Goal: Navigation & Orientation: Find specific page/section

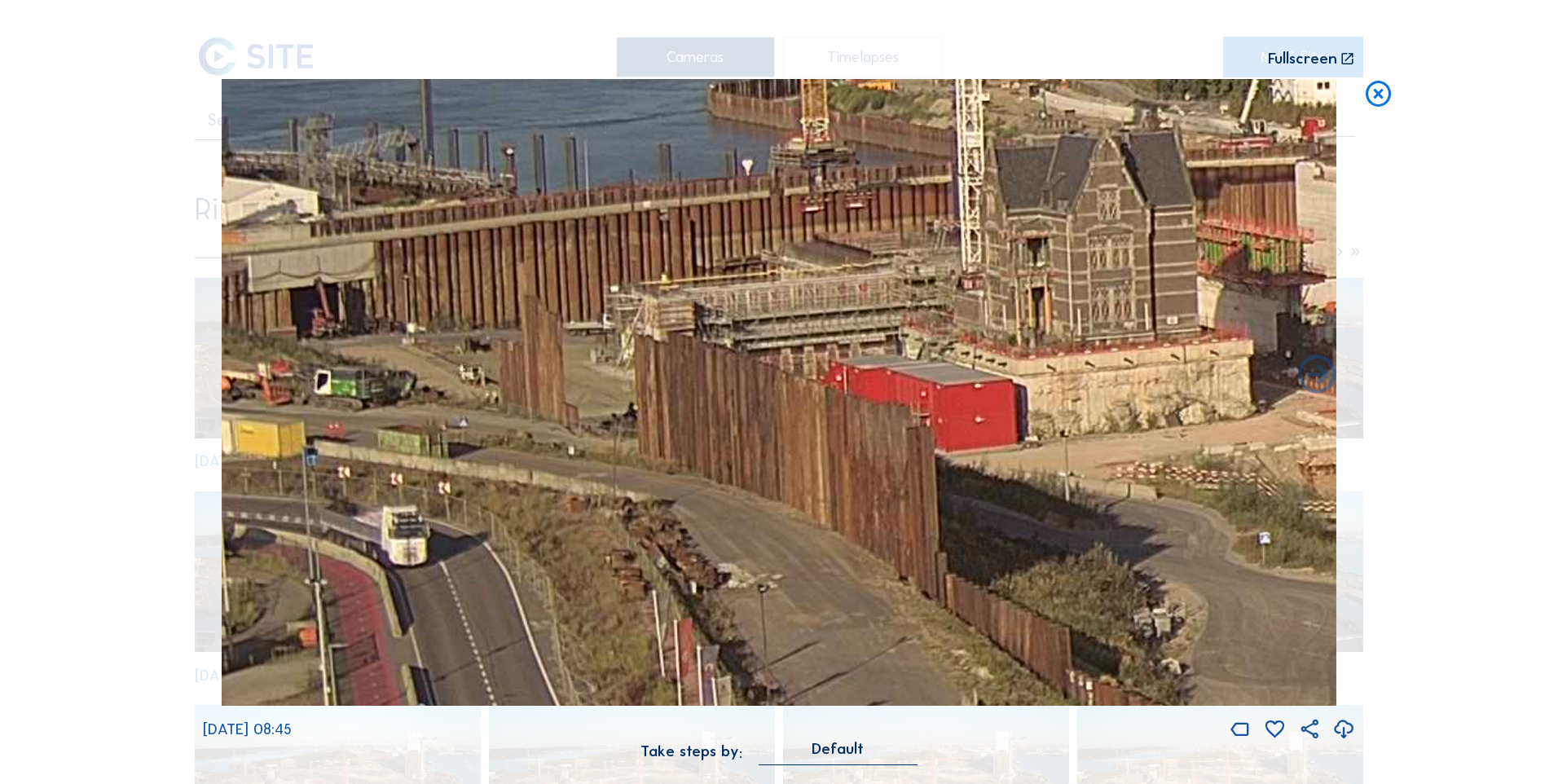
click at [1372, 104] on icon at bounding box center [1379, 94] width 31 height 31
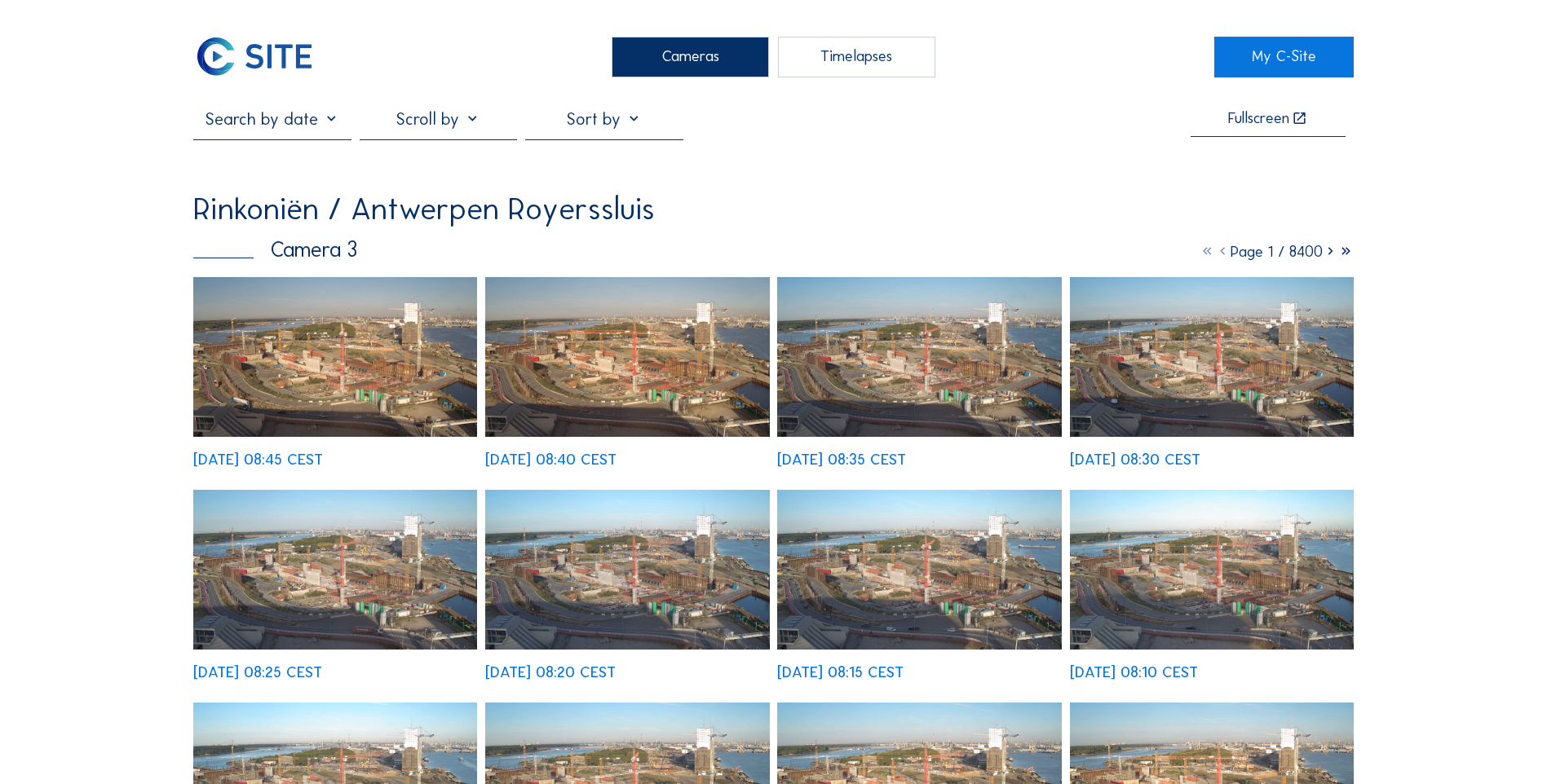
click at [256, 59] on img at bounding box center [254, 56] width 121 height 41
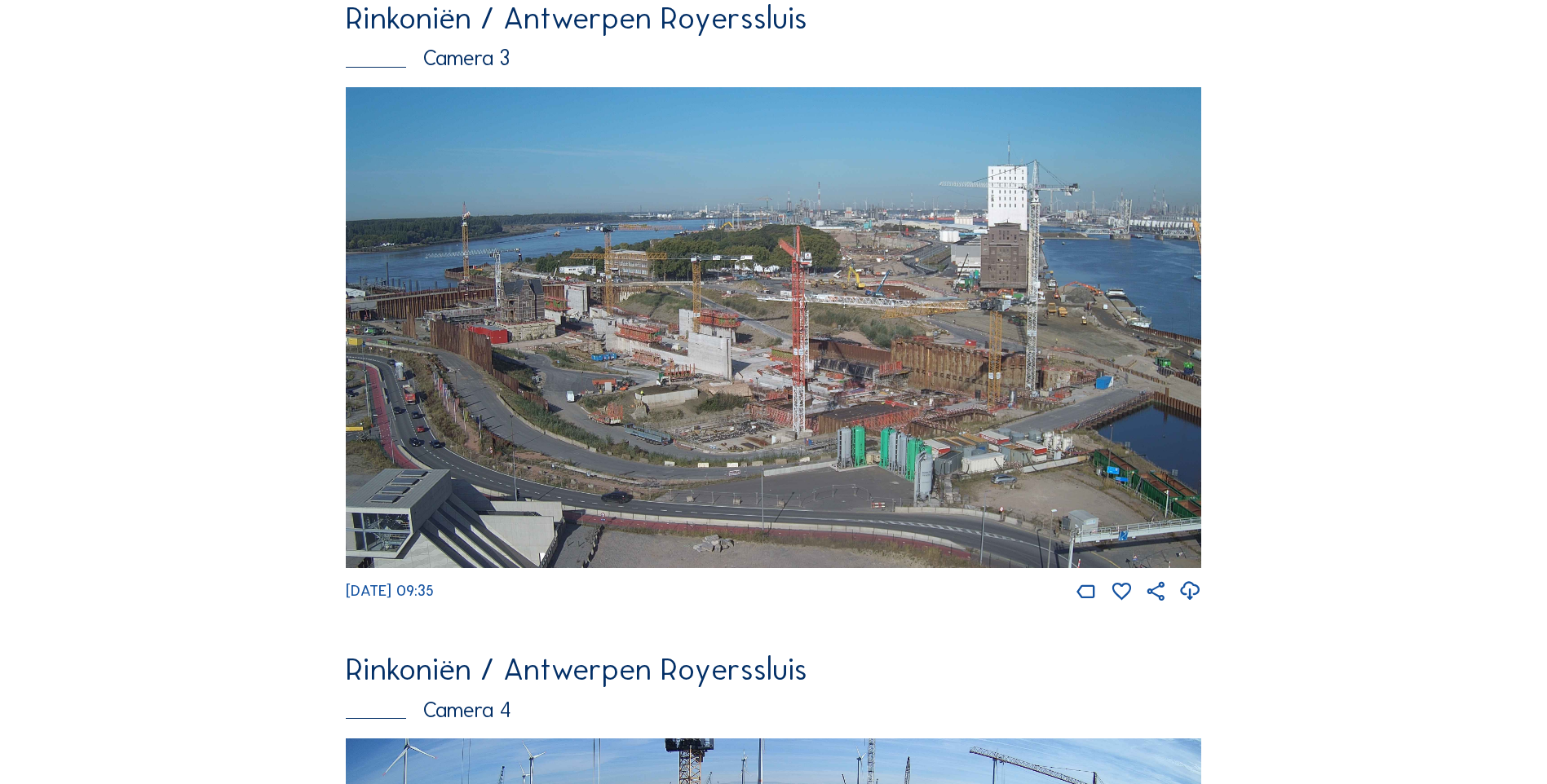
scroll to position [2289, 0]
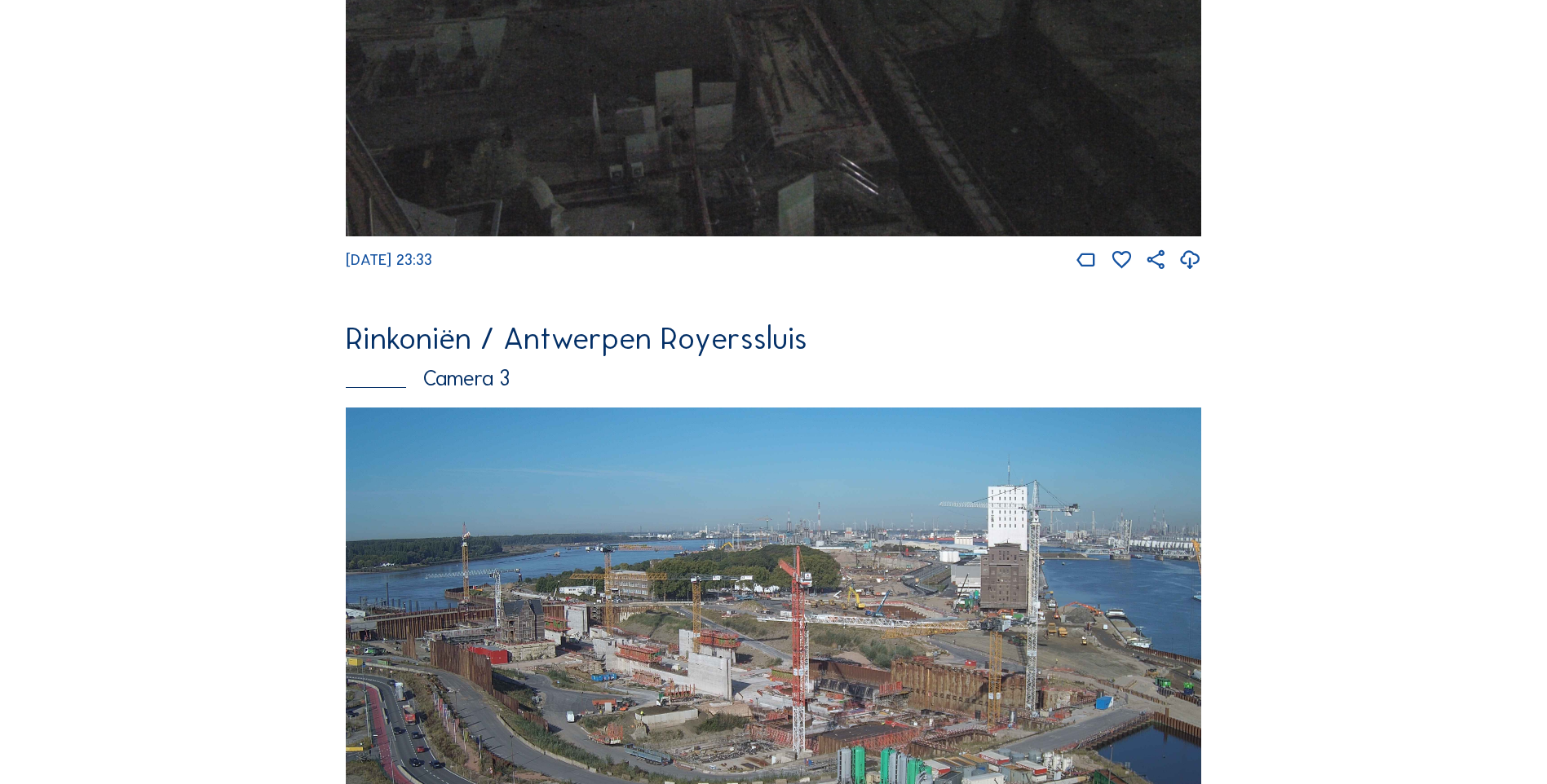
click at [577, 408] on img at bounding box center [773, 648] width 855 height 481
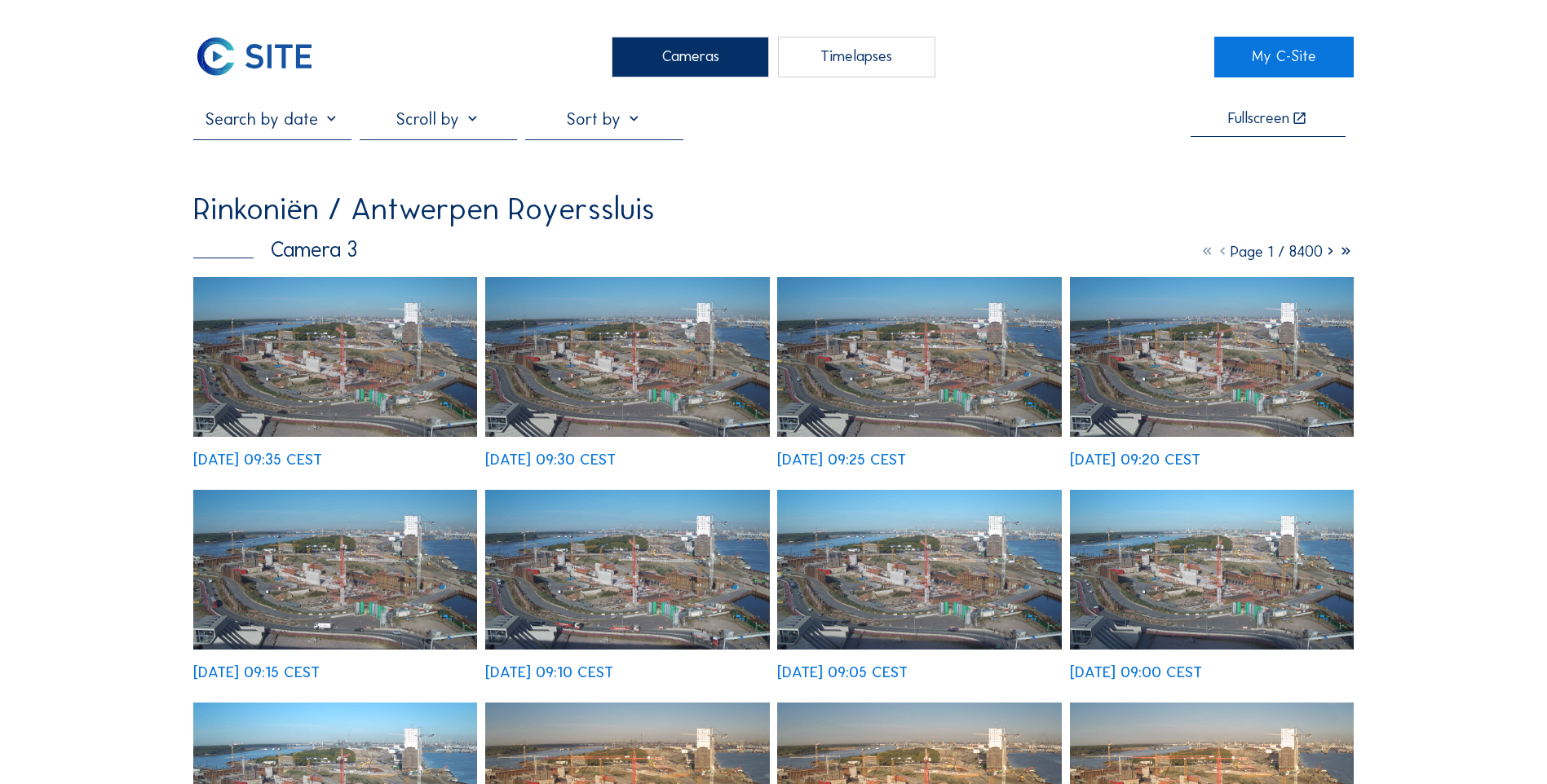
click at [578, 377] on img at bounding box center [627, 357] width 284 height 160
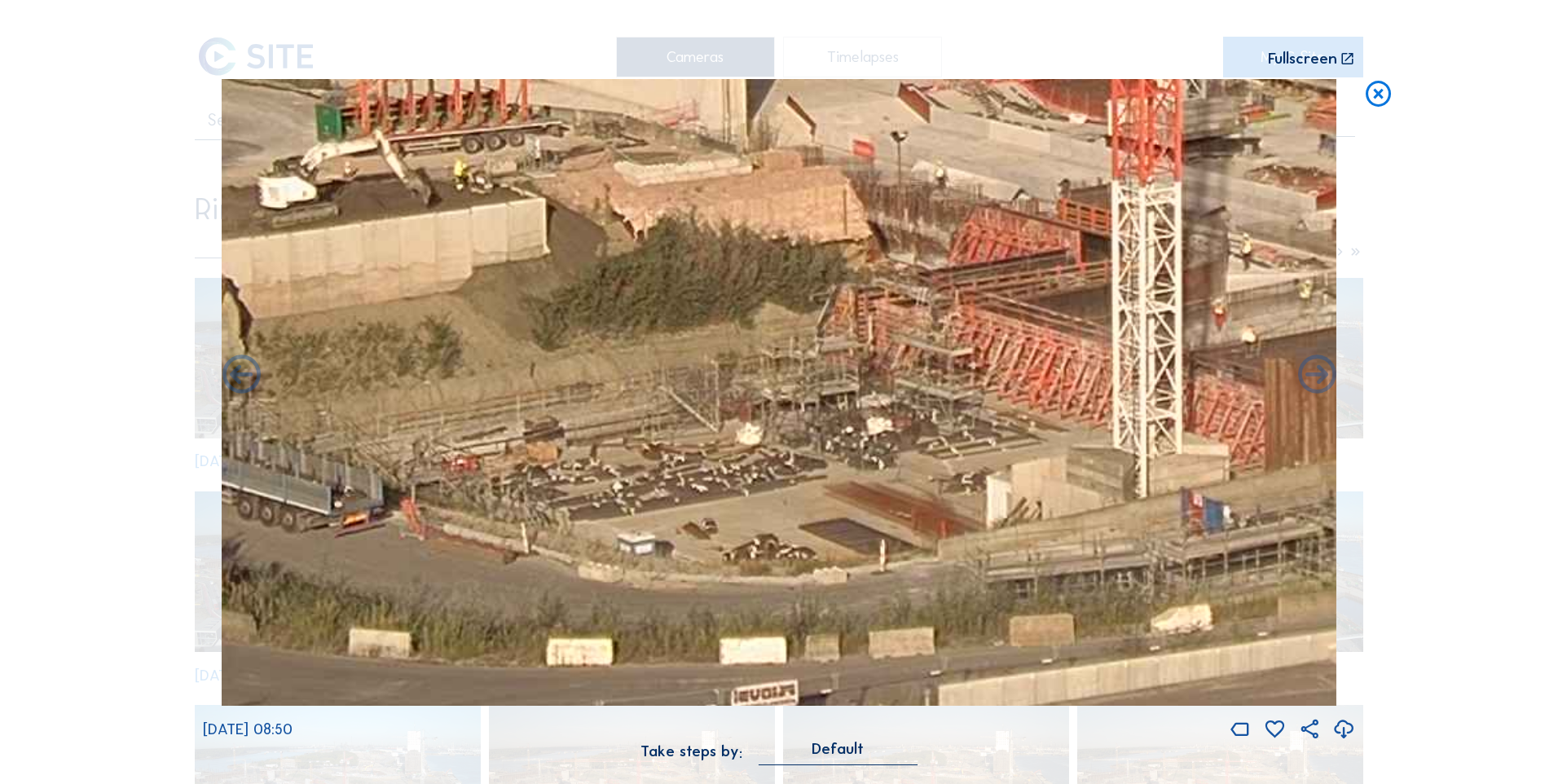
drag, startPoint x: 916, startPoint y: 533, endPoint x: 514, endPoint y: 268, distance: 481.5
click at [514, 268] on img at bounding box center [779, 392] width 1115 height 628
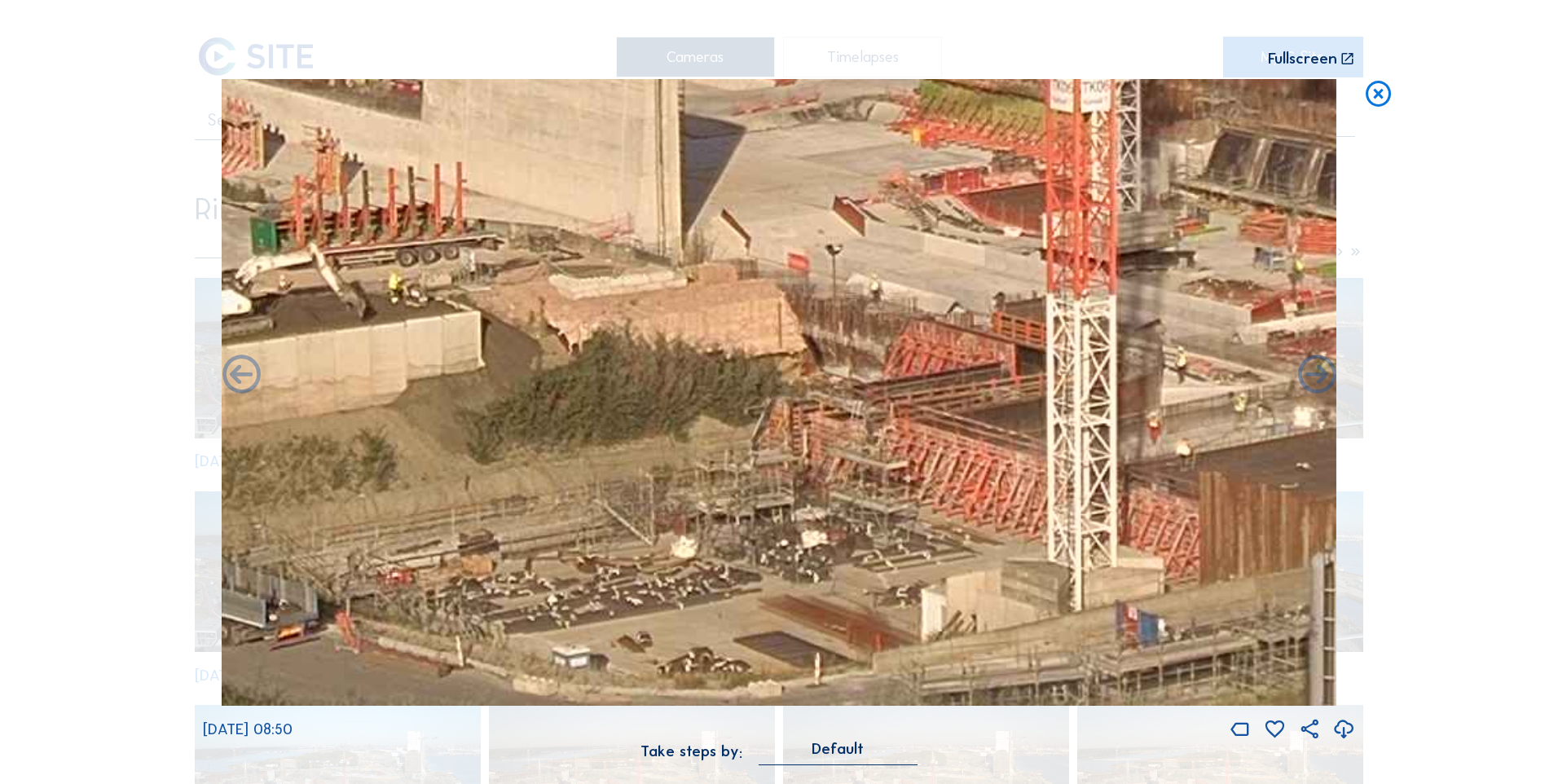
drag, startPoint x: 612, startPoint y: 343, endPoint x: 548, endPoint y: 476, distance: 147.6
click at [548, 476] on img at bounding box center [779, 392] width 1115 height 628
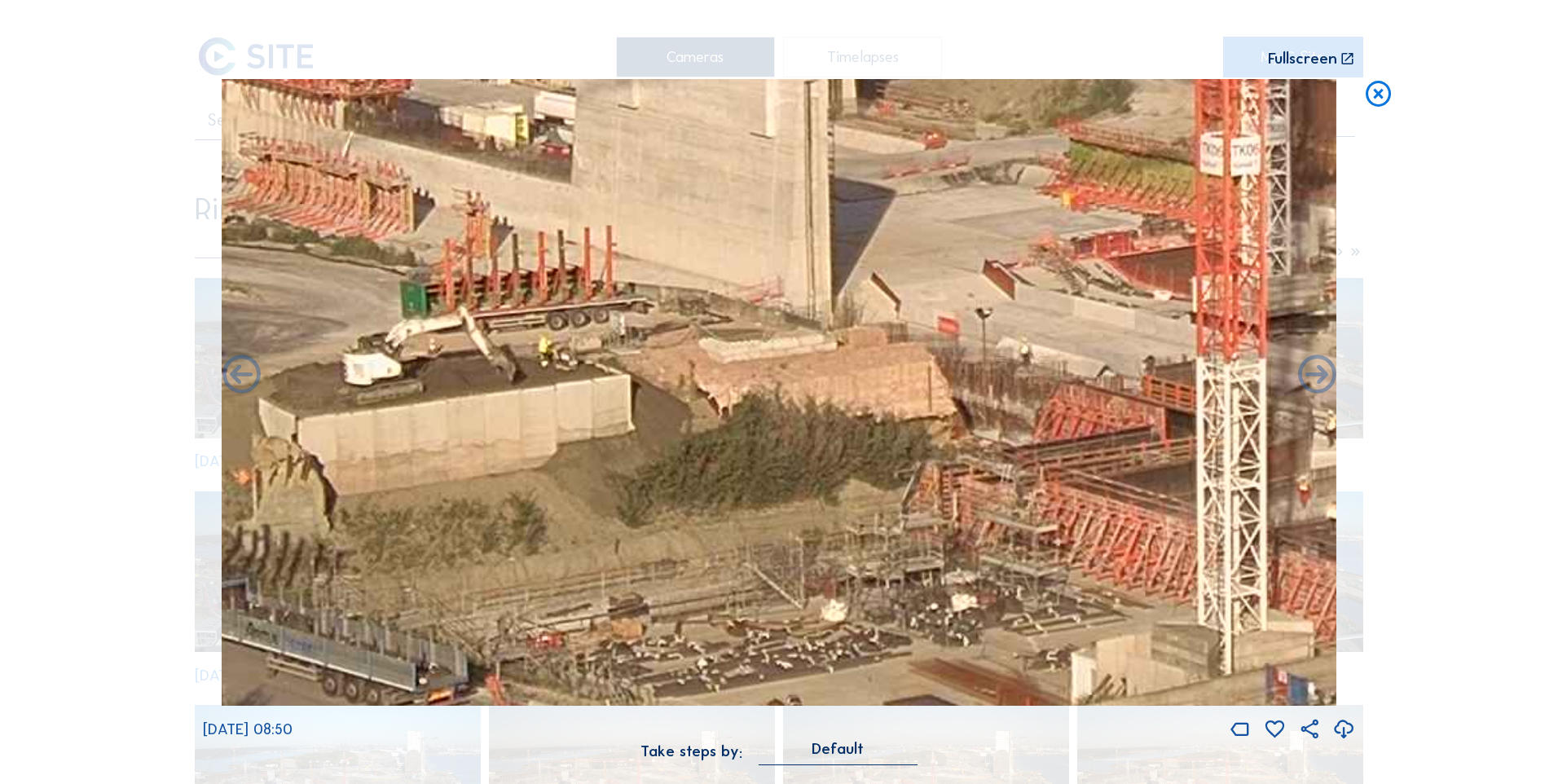
drag, startPoint x: 686, startPoint y: 510, endPoint x: 718, endPoint y: 527, distance: 36.2
click at [718, 527] on img at bounding box center [779, 392] width 1115 height 628
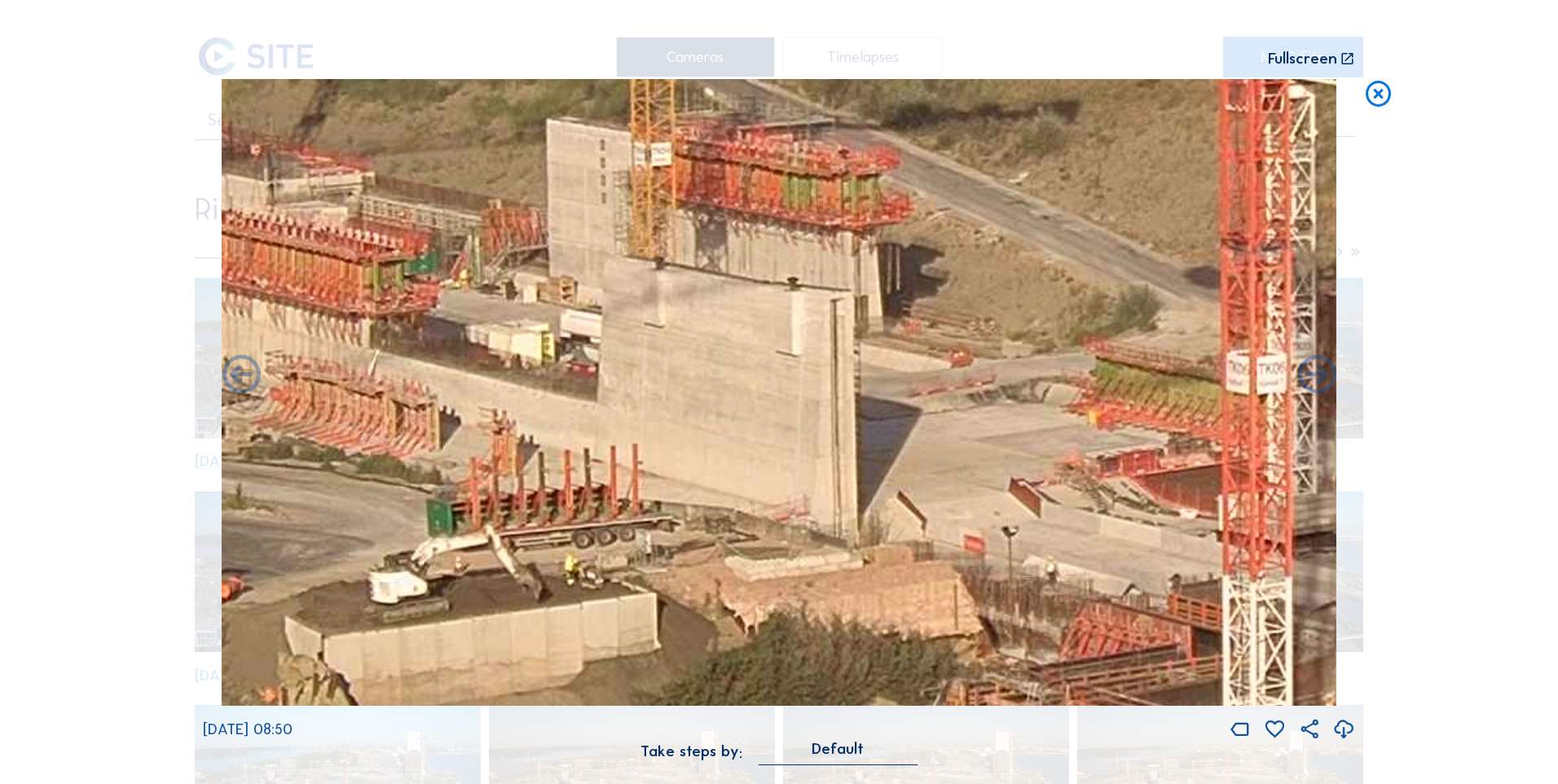
drag, startPoint x: 766, startPoint y: 279, endPoint x: 833, endPoint y: 542, distance: 271.4
click at [833, 542] on img at bounding box center [779, 392] width 1115 height 628
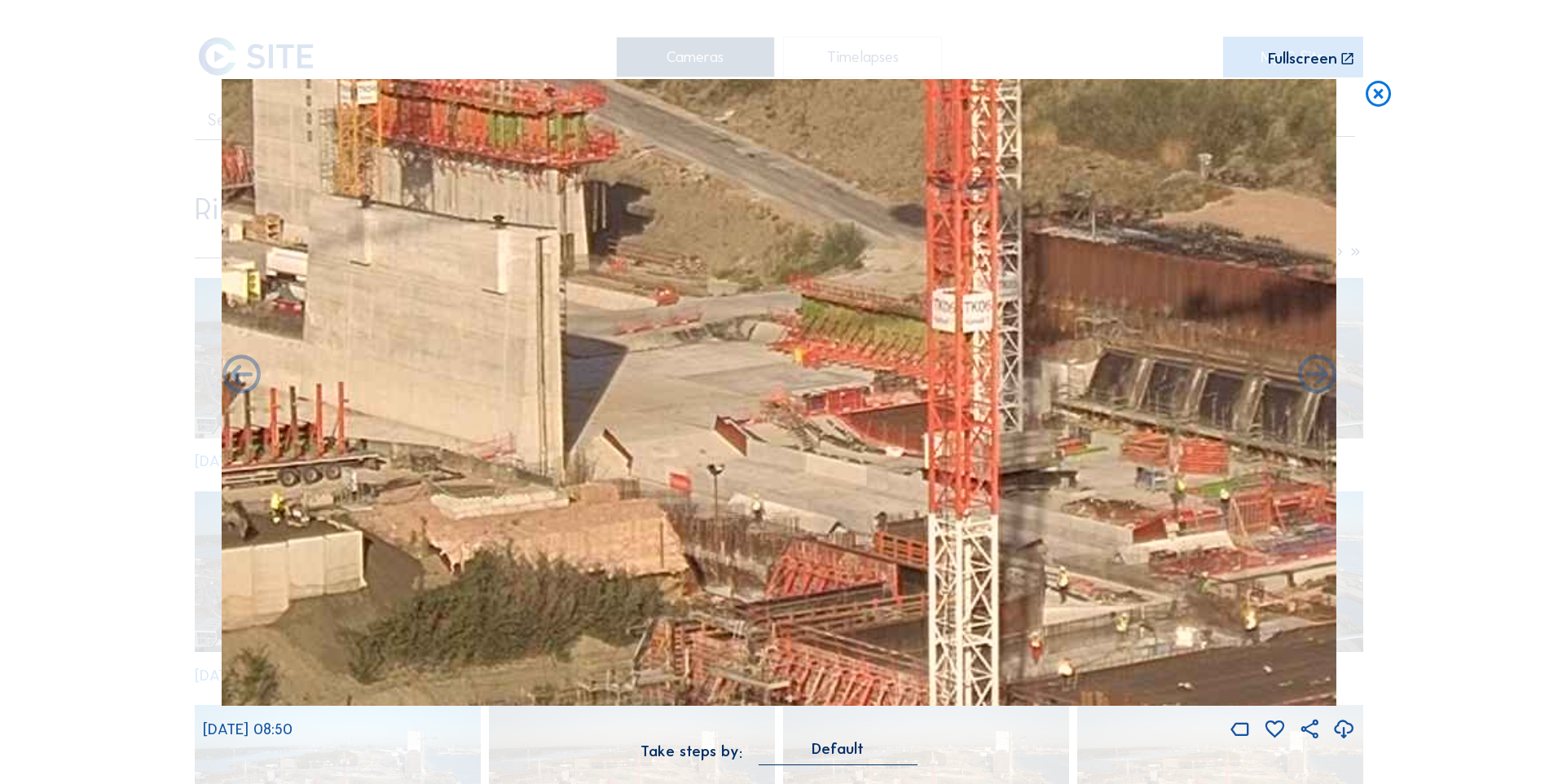
drag, startPoint x: 790, startPoint y: 526, endPoint x: 495, endPoint y: 434, distance: 309.0
click at [495, 434] on img at bounding box center [779, 392] width 1115 height 628
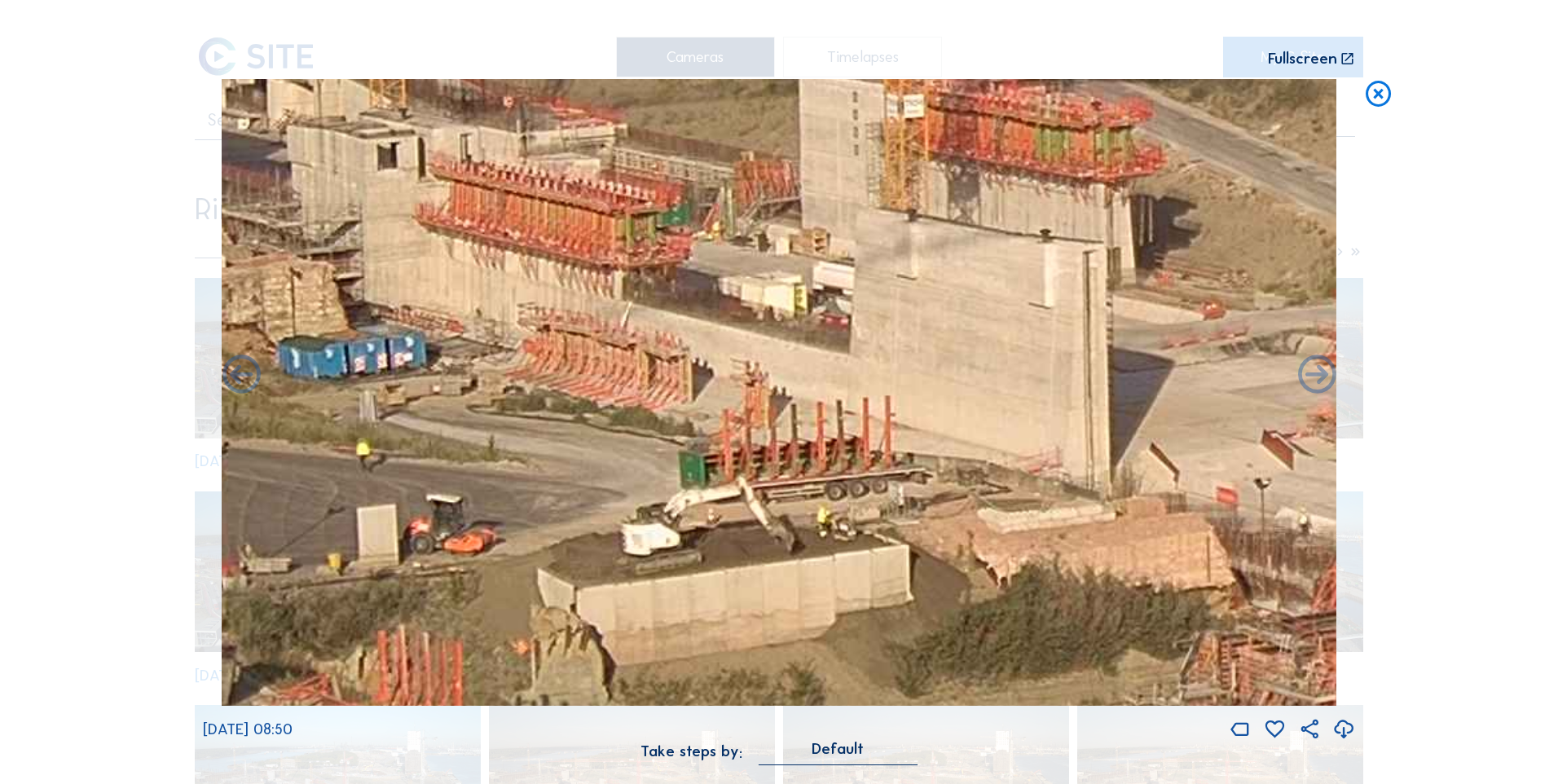
drag, startPoint x: 671, startPoint y: 489, endPoint x: 991, endPoint y: 476, distance: 320.3
click at [991, 476] on img at bounding box center [779, 392] width 1115 height 628
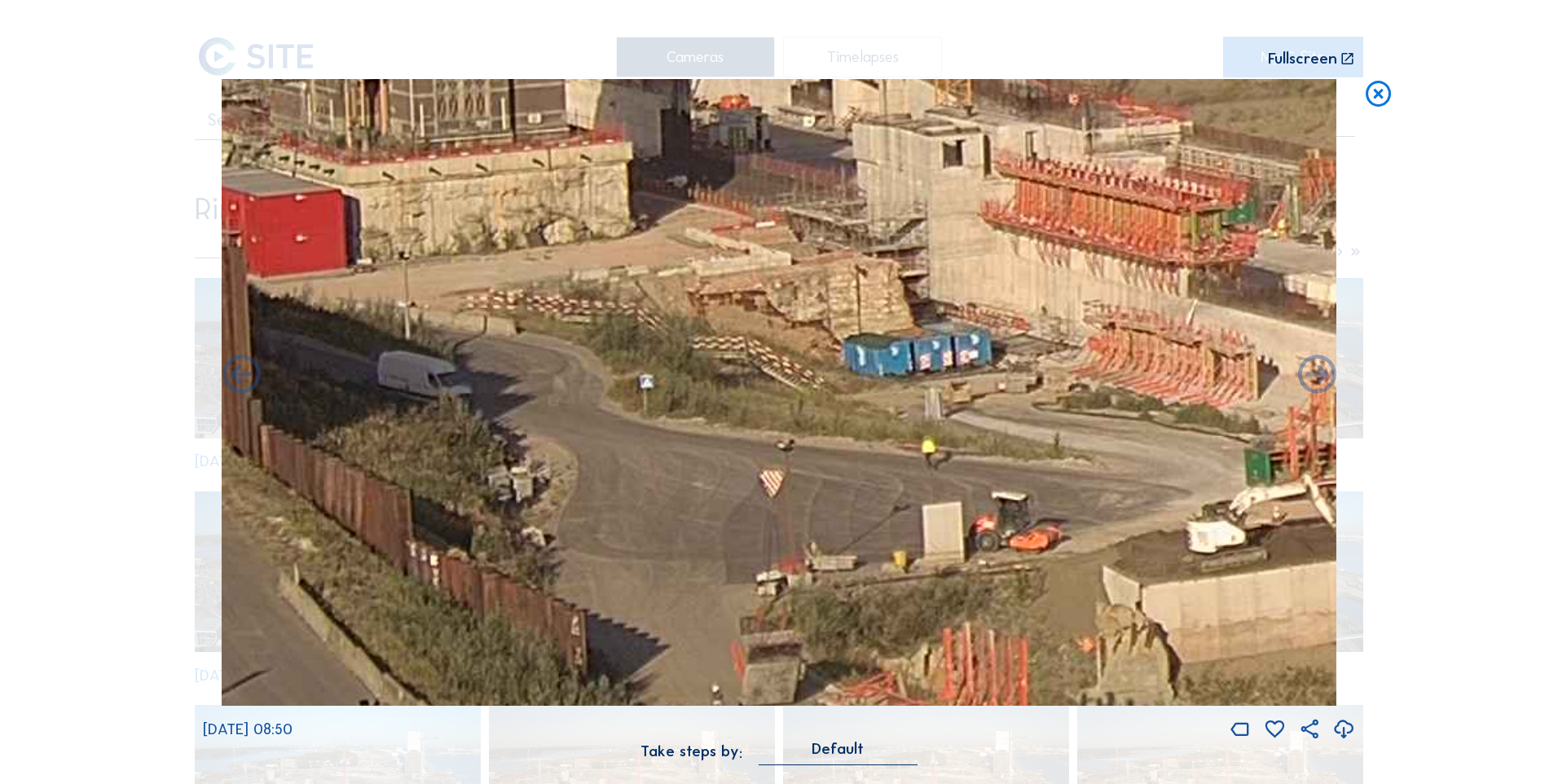
drag, startPoint x: 504, startPoint y: 446, endPoint x: 1070, endPoint y: 443, distance: 566.0
click at [1070, 443] on img at bounding box center [779, 392] width 1115 height 628
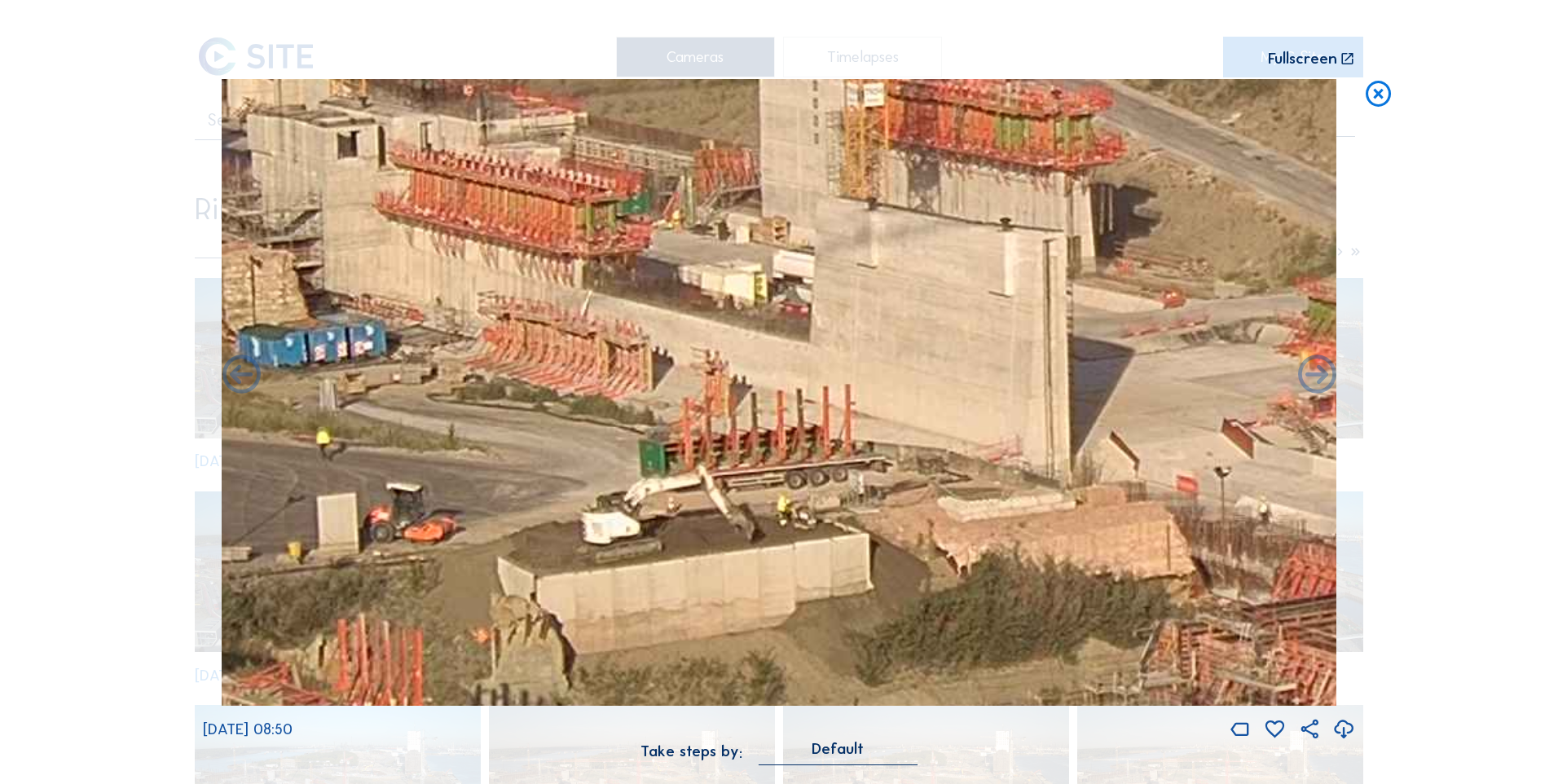
drag, startPoint x: 1022, startPoint y: 442, endPoint x: 417, endPoint y: 433, distance: 605.1
click at [417, 433] on img at bounding box center [779, 392] width 1115 height 628
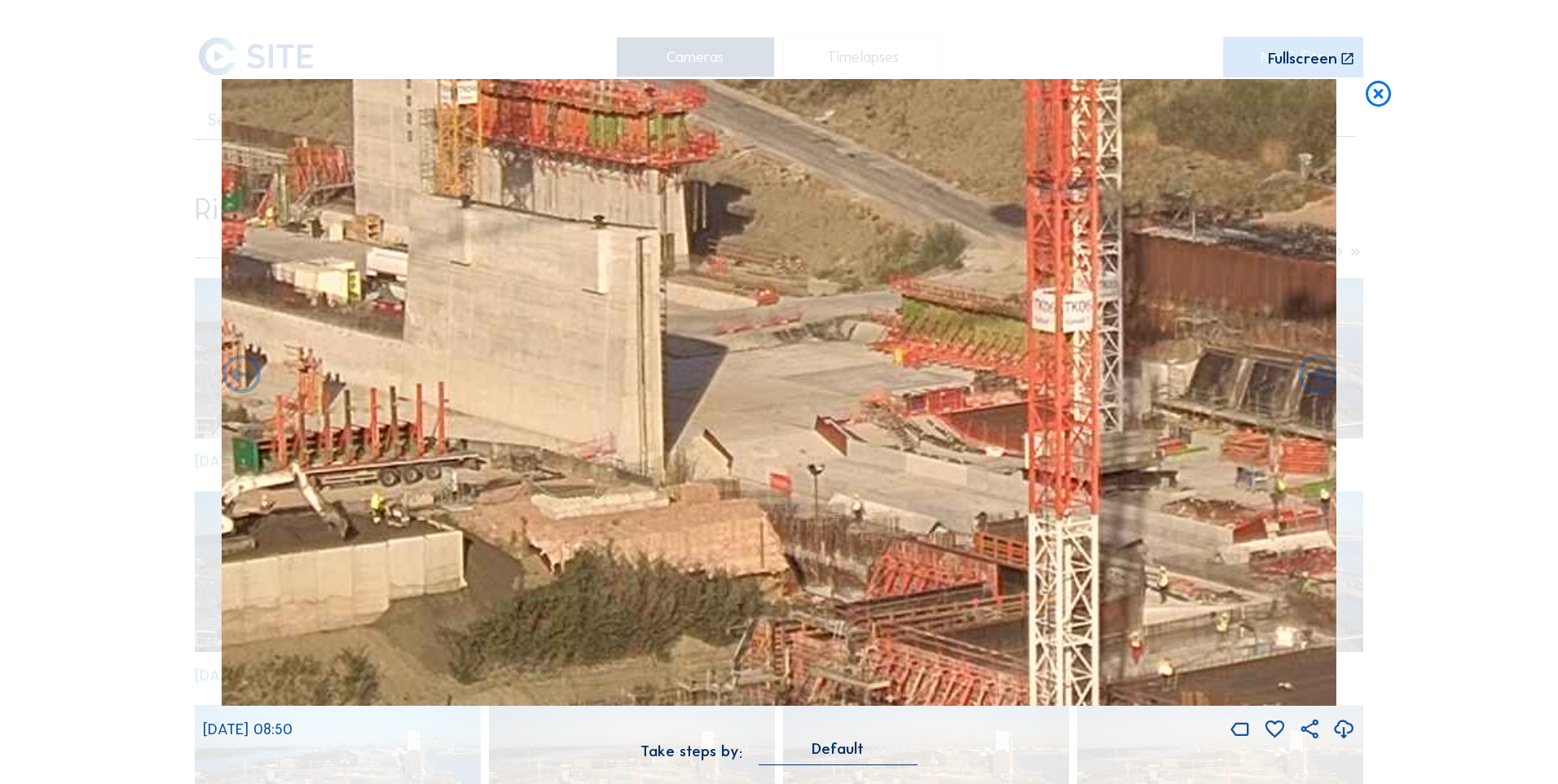
drag, startPoint x: 723, startPoint y: 439, endPoint x: 548, endPoint y: 437, distance: 175.0
click at [473, 437] on img at bounding box center [779, 392] width 1115 height 628
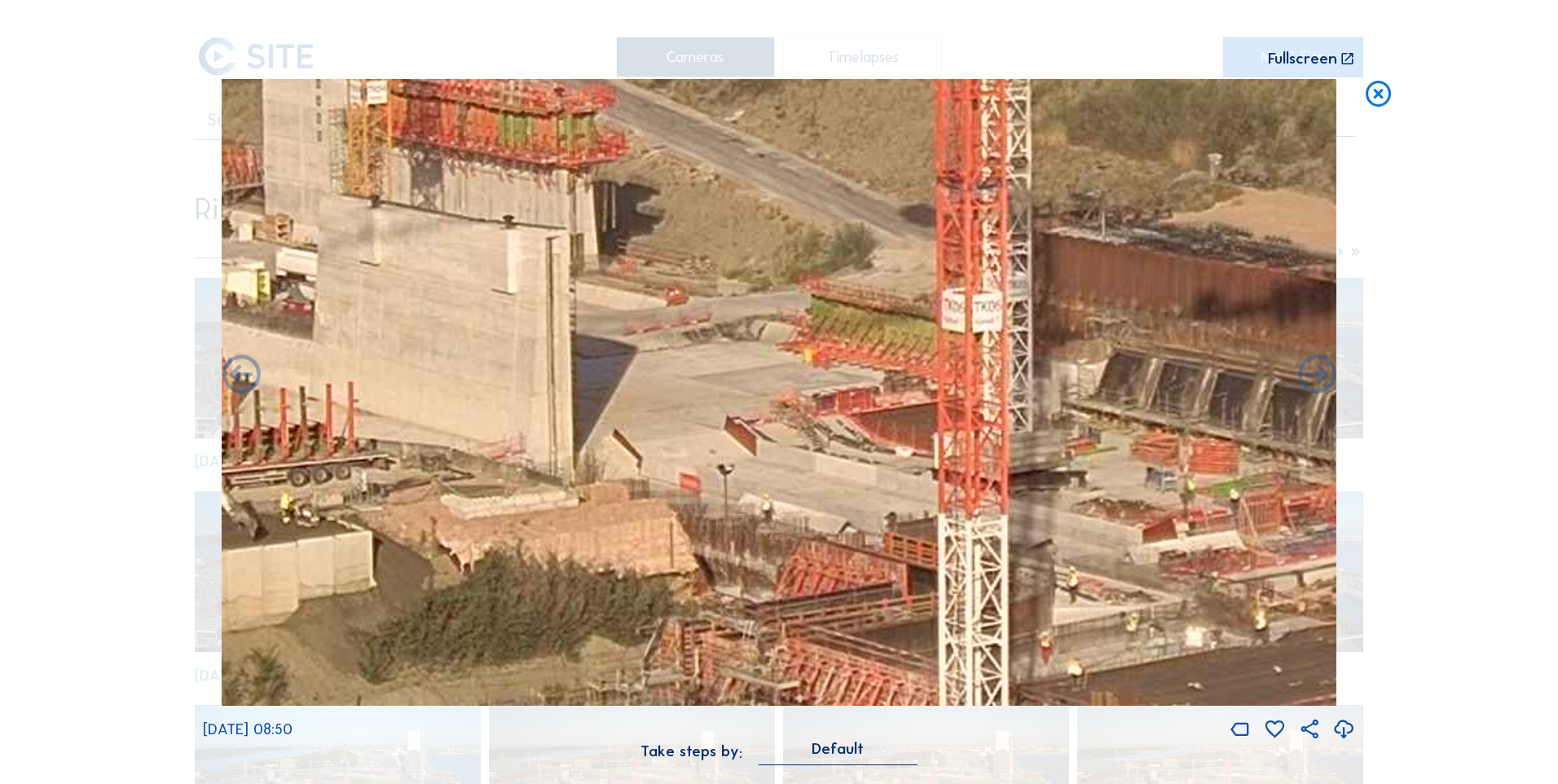
drag, startPoint x: 711, startPoint y: 436, endPoint x: 673, endPoint y: 436, distance: 38.0
click at [673, 436] on img at bounding box center [779, 392] width 1115 height 628
click at [1388, 94] on icon at bounding box center [1379, 94] width 31 height 31
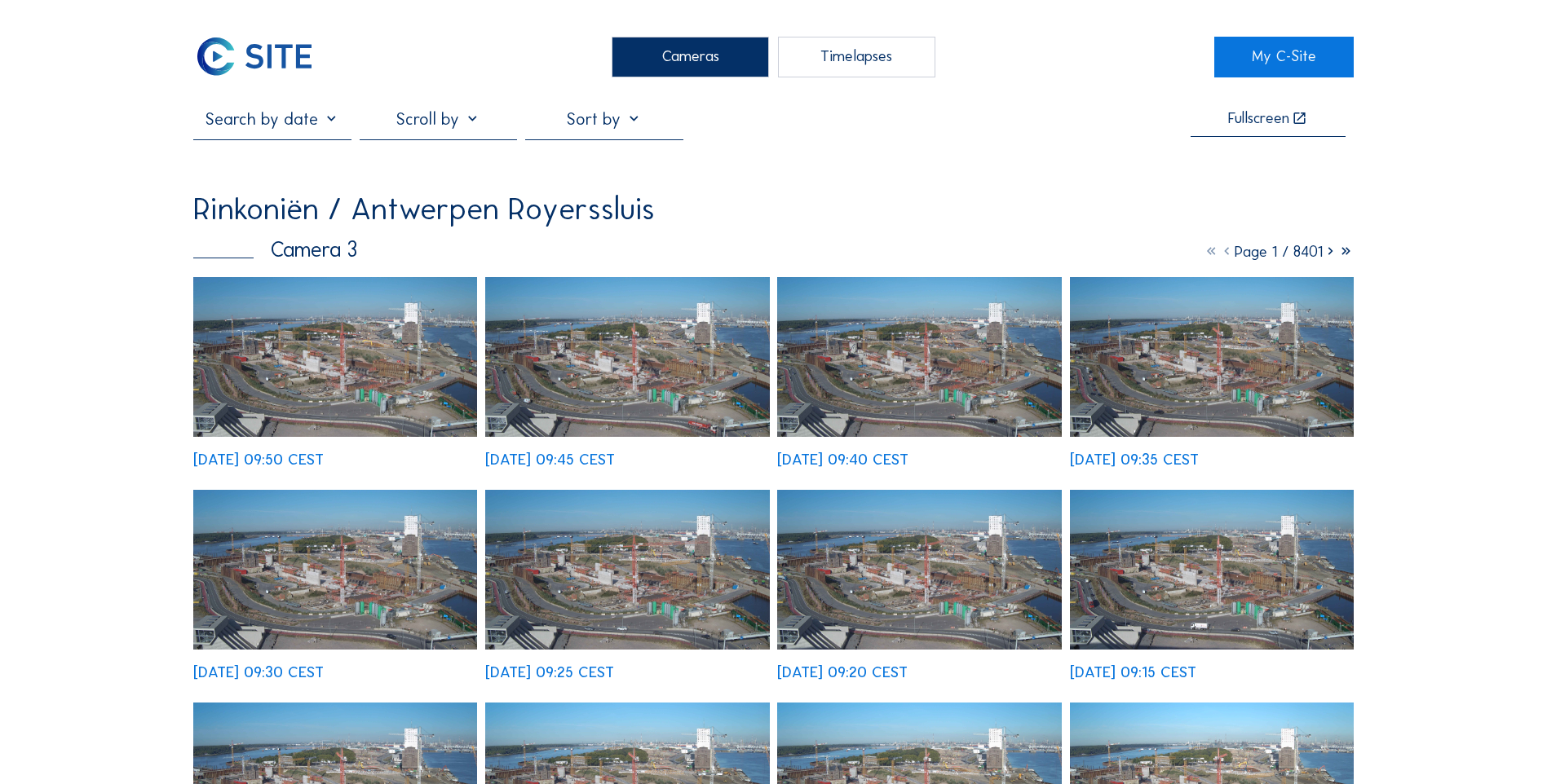
click at [345, 388] on img at bounding box center [336, 357] width 284 height 160
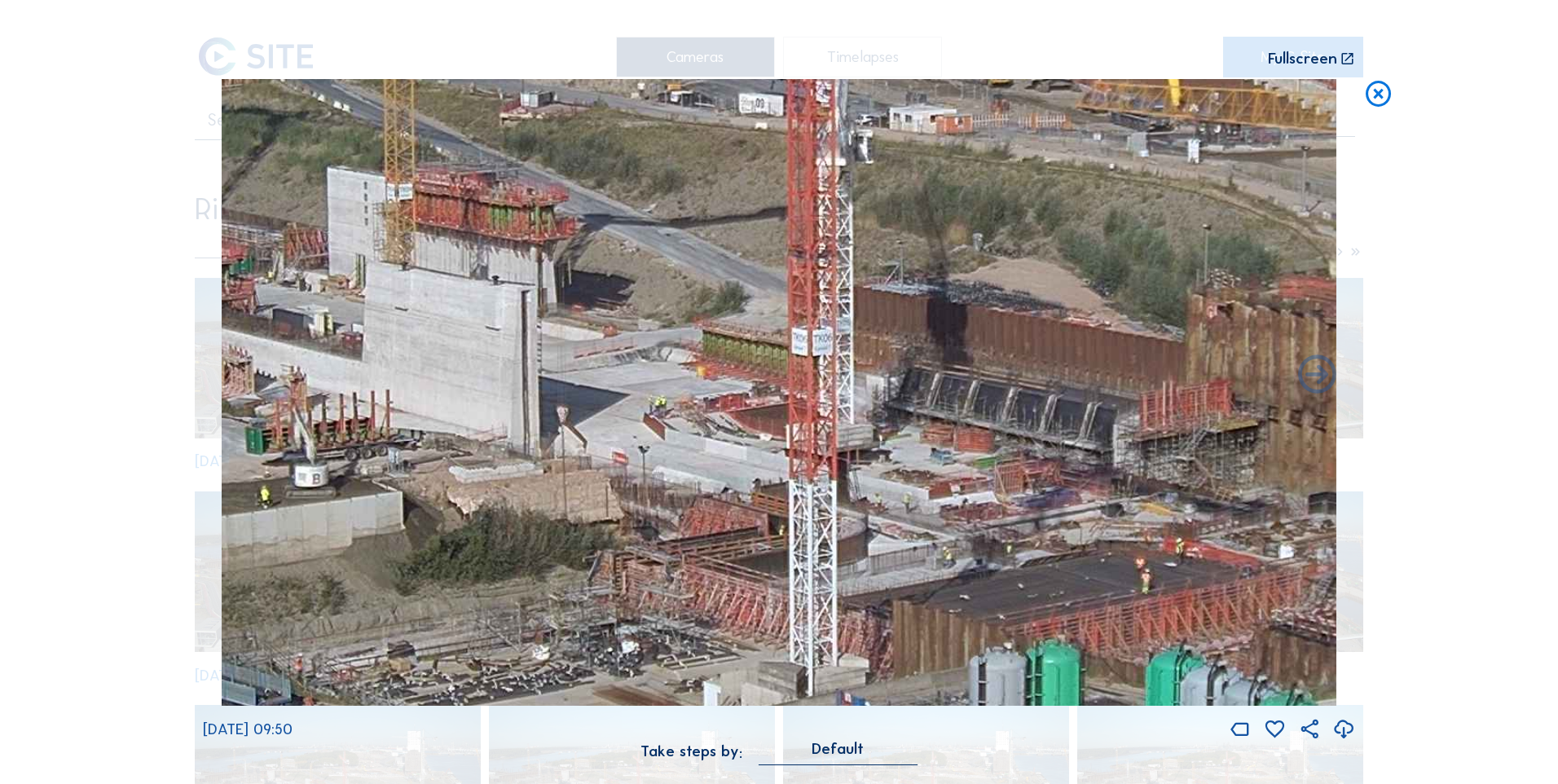
drag, startPoint x: 1015, startPoint y: 510, endPoint x: 536, endPoint y: 500, distance: 479.1
click at [536, 500] on img at bounding box center [779, 392] width 1115 height 628
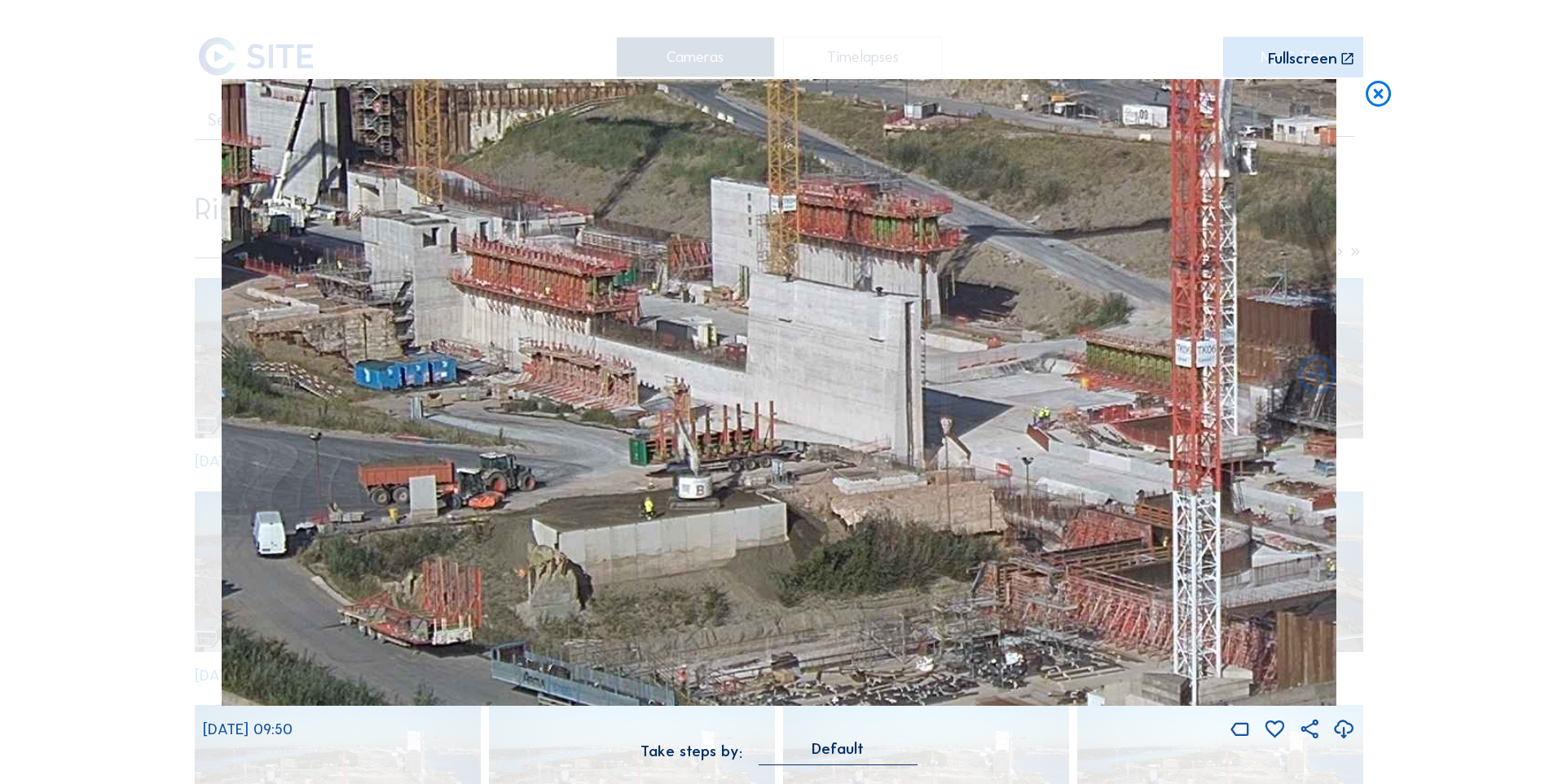
drag, startPoint x: 535, startPoint y: 500, endPoint x: 921, endPoint y: 512, distance: 386.2
click at [921, 512] on img at bounding box center [779, 392] width 1115 height 628
